Goal: Task Accomplishment & Management: Manage account settings

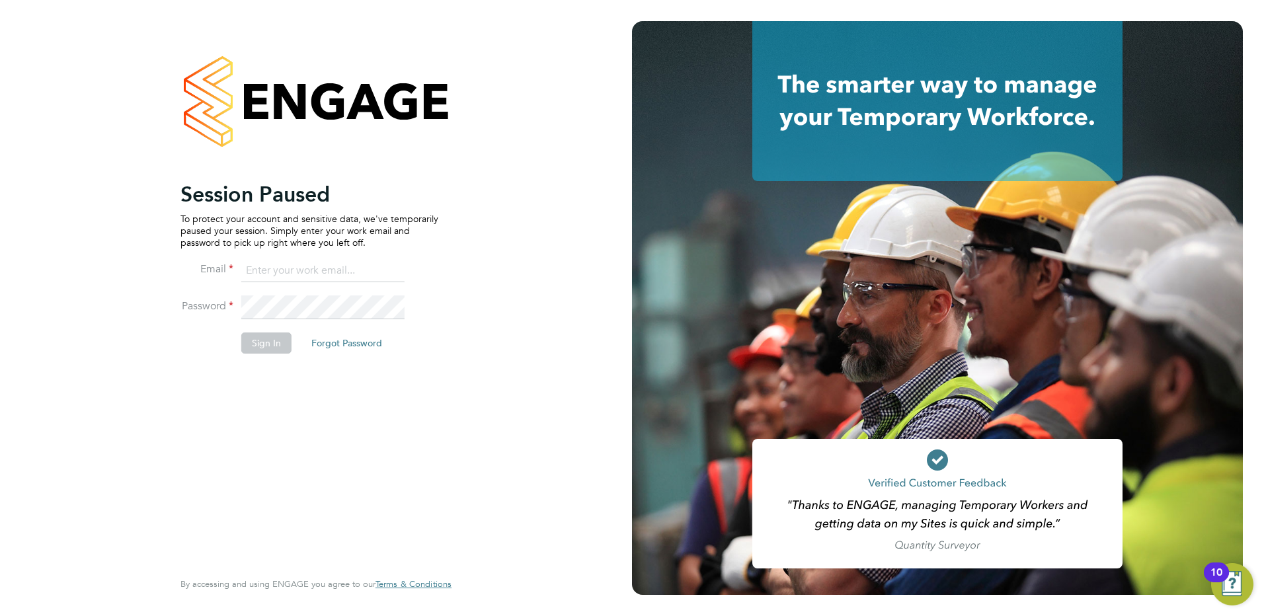
type input "[PERSON_NAME][EMAIL_ADDRESS][PERSON_NAME][DOMAIN_NAME]"
click at [268, 342] on button "Sign In" at bounding box center [266, 343] width 50 height 21
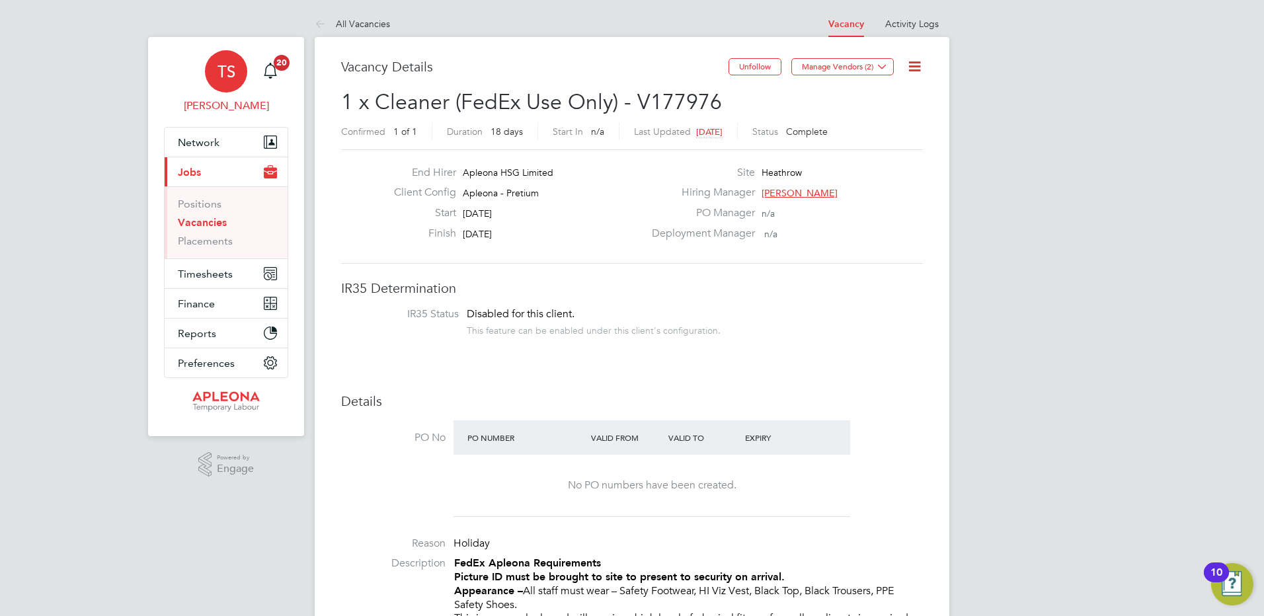
click at [231, 76] on span "TS" at bounding box center [227, 71] width 18 height 17
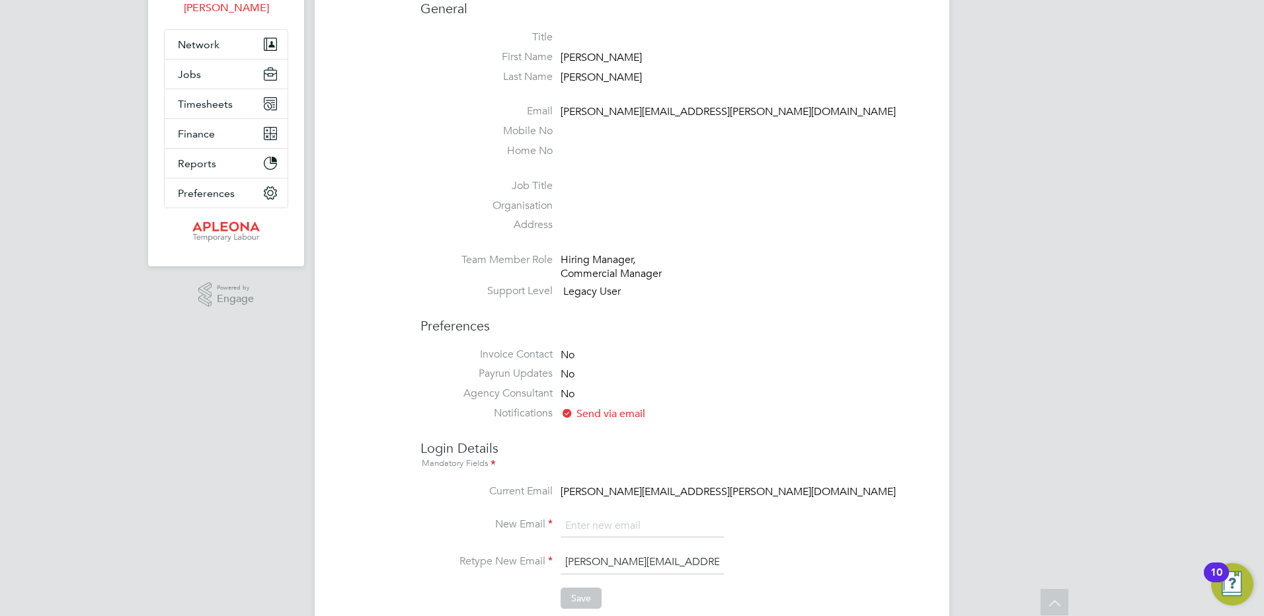
scroll to position [19, 0]
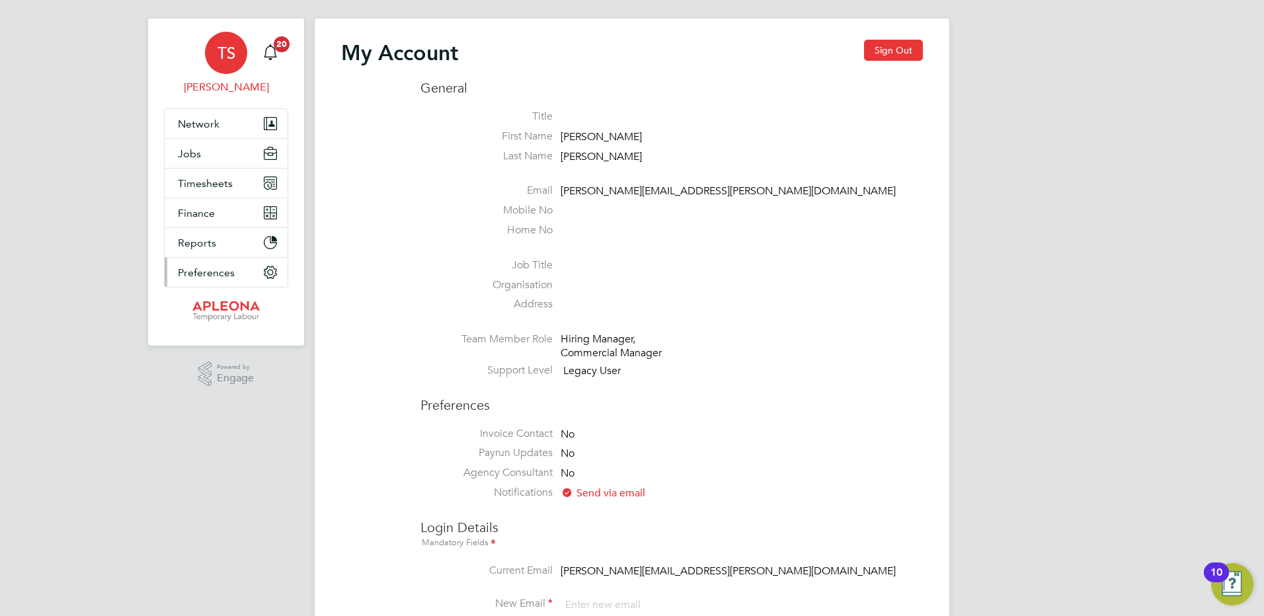
click at [210, 272] on span "Preferences" at bounding box center [206, 272] width 57 height 13
click at [210, 270] on span "Preferences" at bounding box center [206, 272] width 57 height 13
click at [202, 185] on span "Timesheets" at bounding box center [205, 183] width 55 height 13
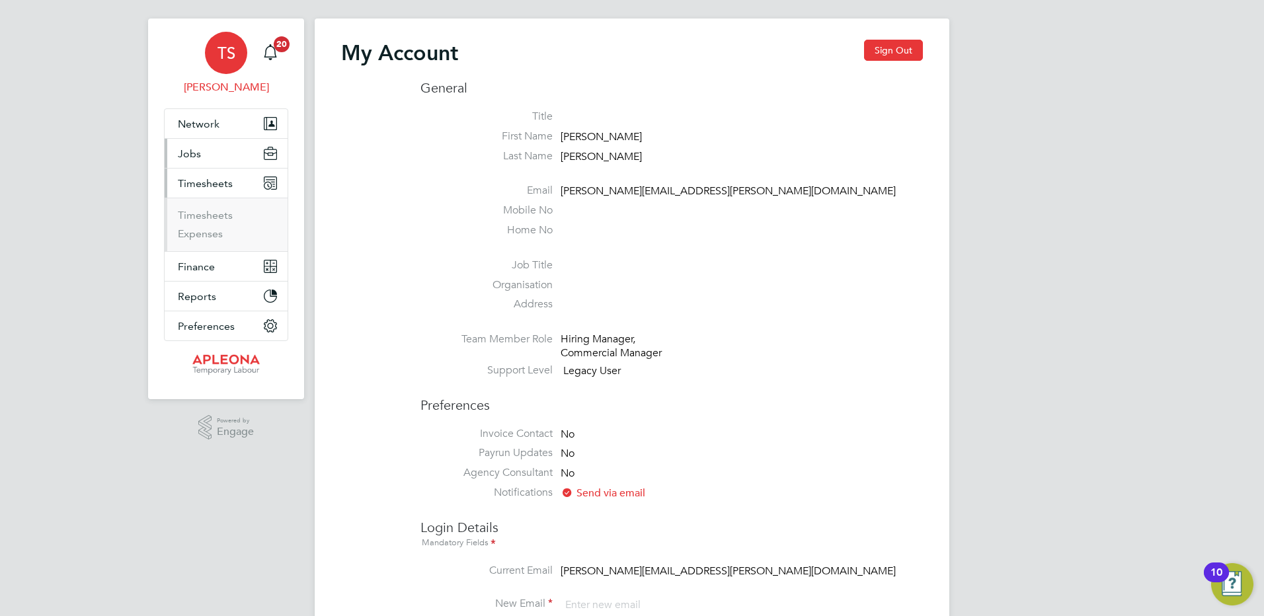
click at [190, 157] on span "Jobs" at bounding box center [189, 153] width 23 height 13
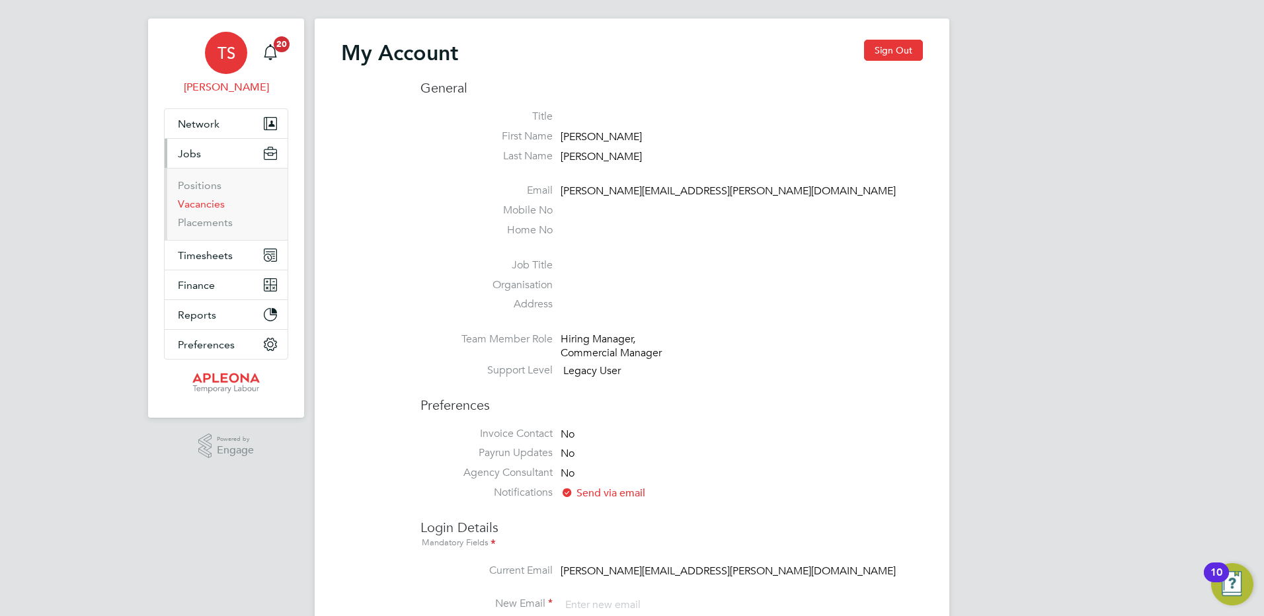
click at [201, 204] on link "Vacancies" at bounding box center [201, 204] width 47 height 13
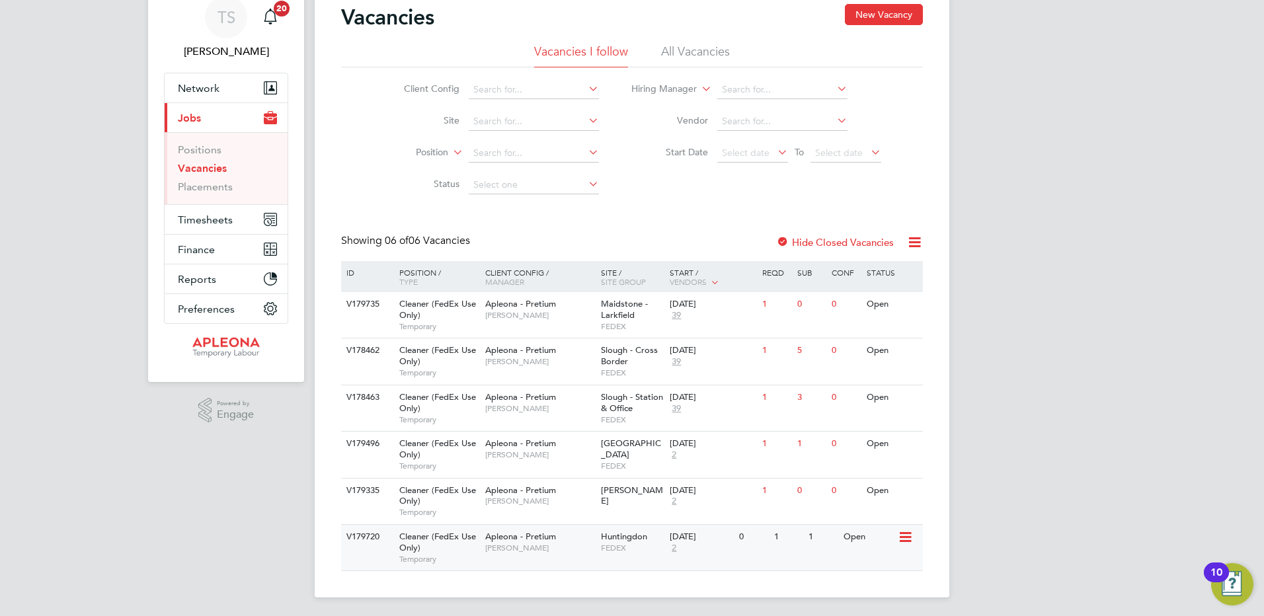
scroll to position [57, 0]
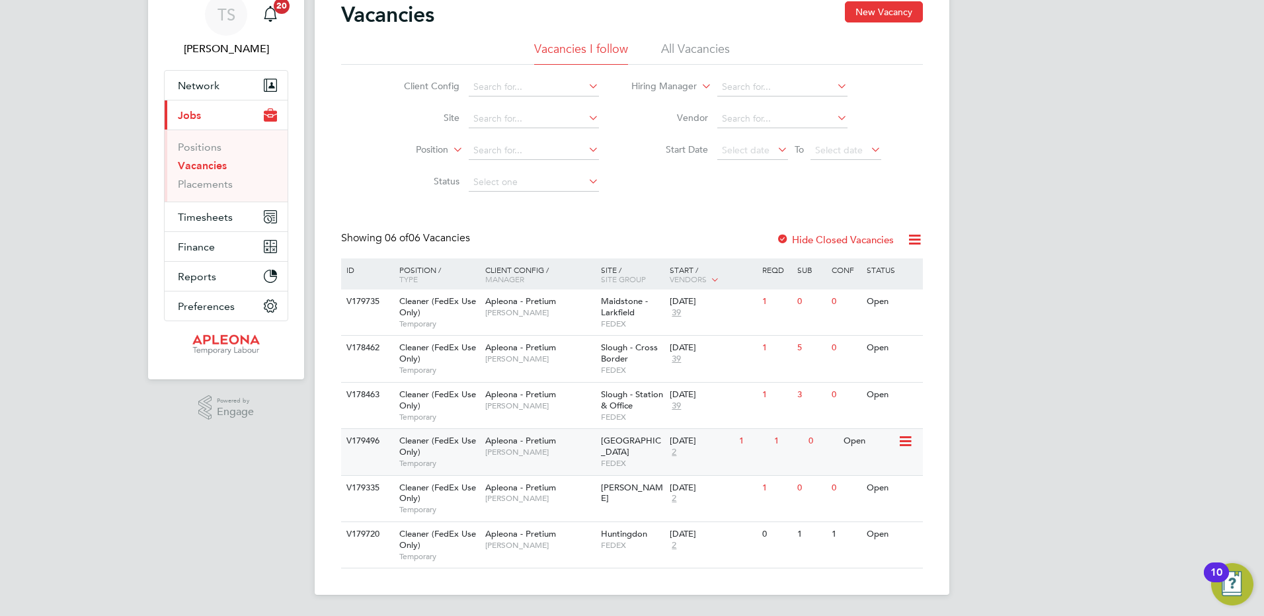
click at [904, 437] on icon at bounding box center [904, 442] width 13 height 16
click at [877, 469] on li "View Details" at bounding box center [872, 472] width 77 height 19
